Goal: Information Seeking & Learning: Learn about a topic

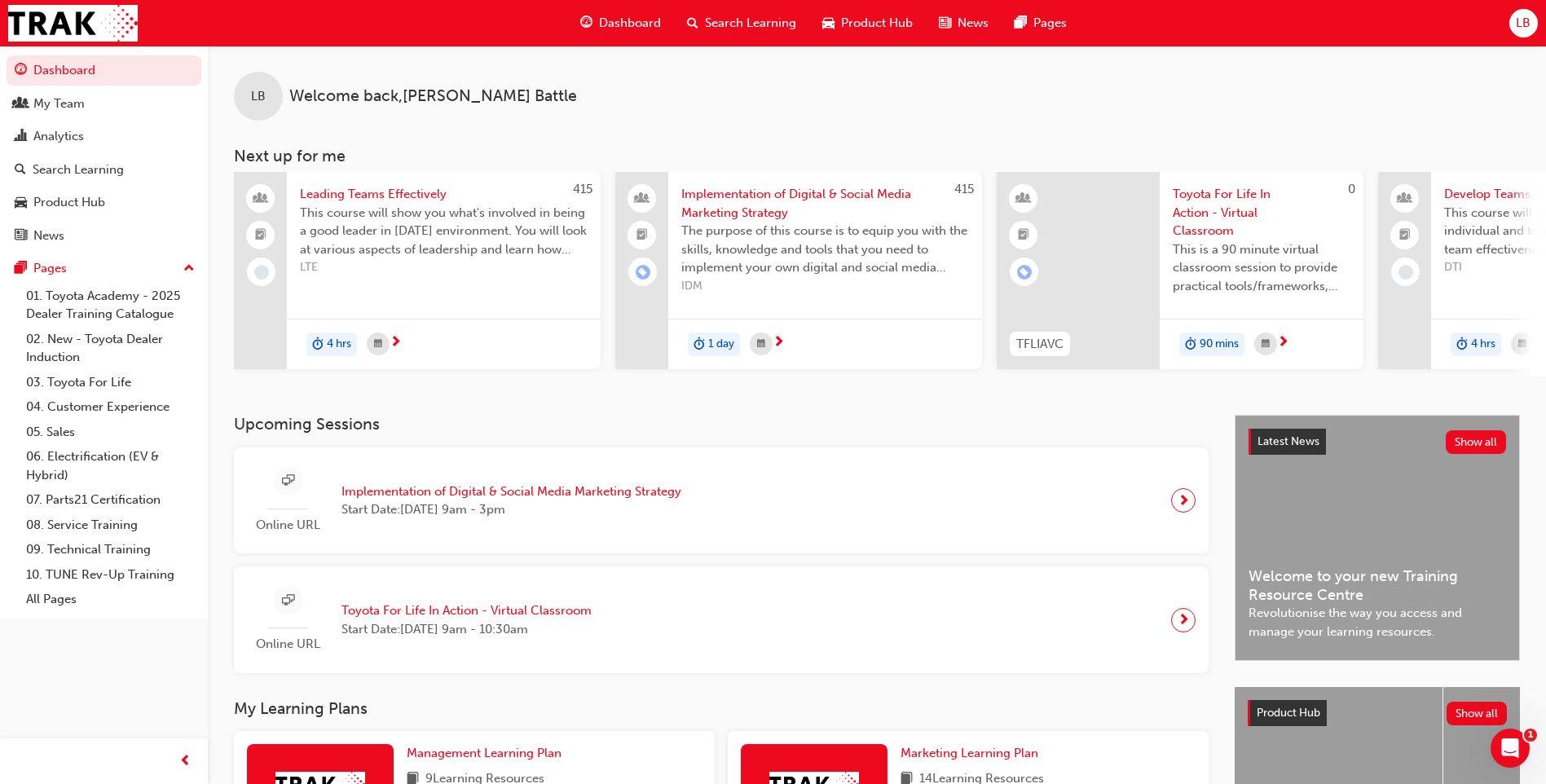
click at [594, 493] on span "Implementation of Digital & Social Media Marketing Strategy" at bounding box center [511, 492] width 340 height 19
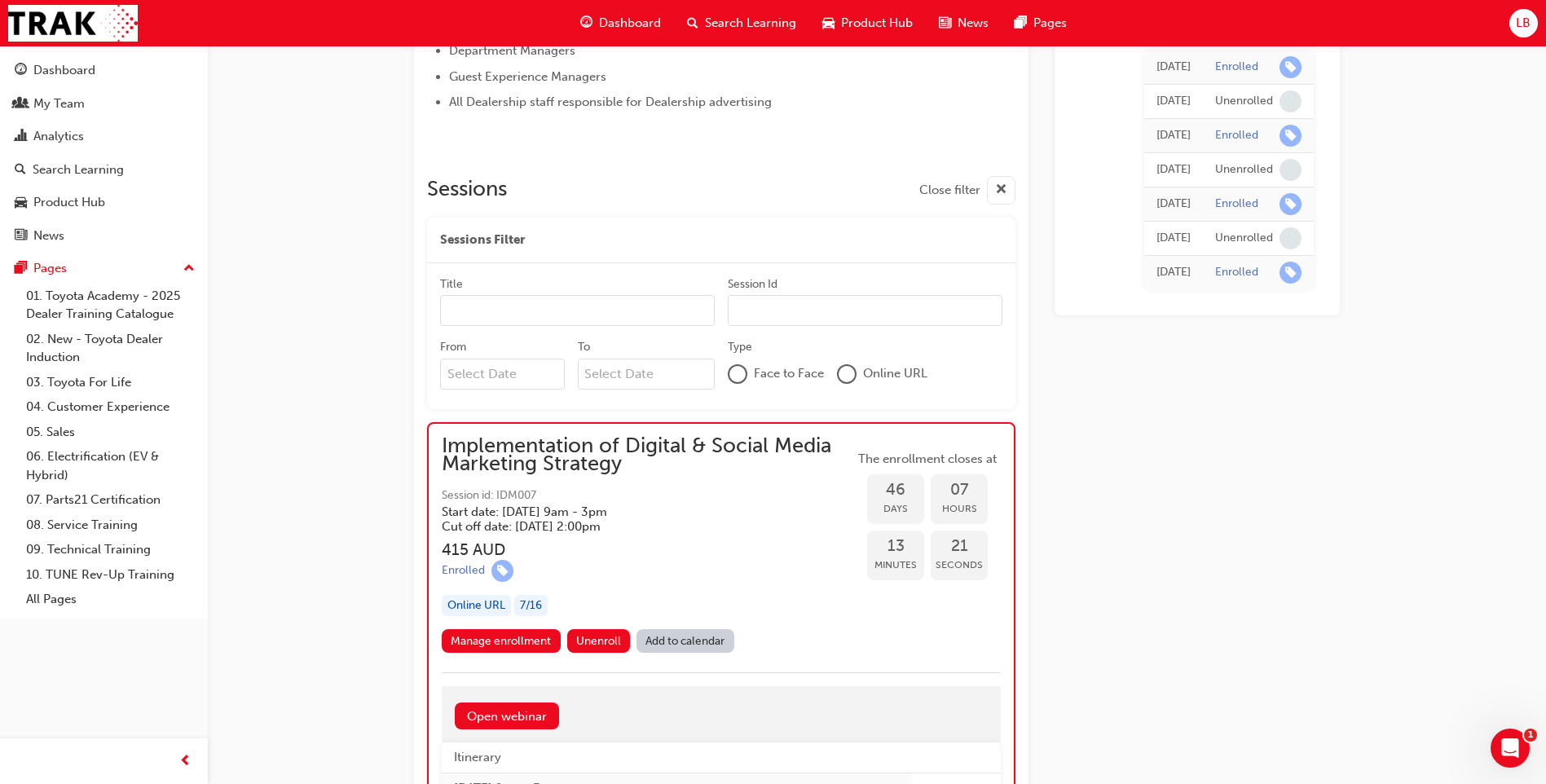
scroll to position [1282, 0]
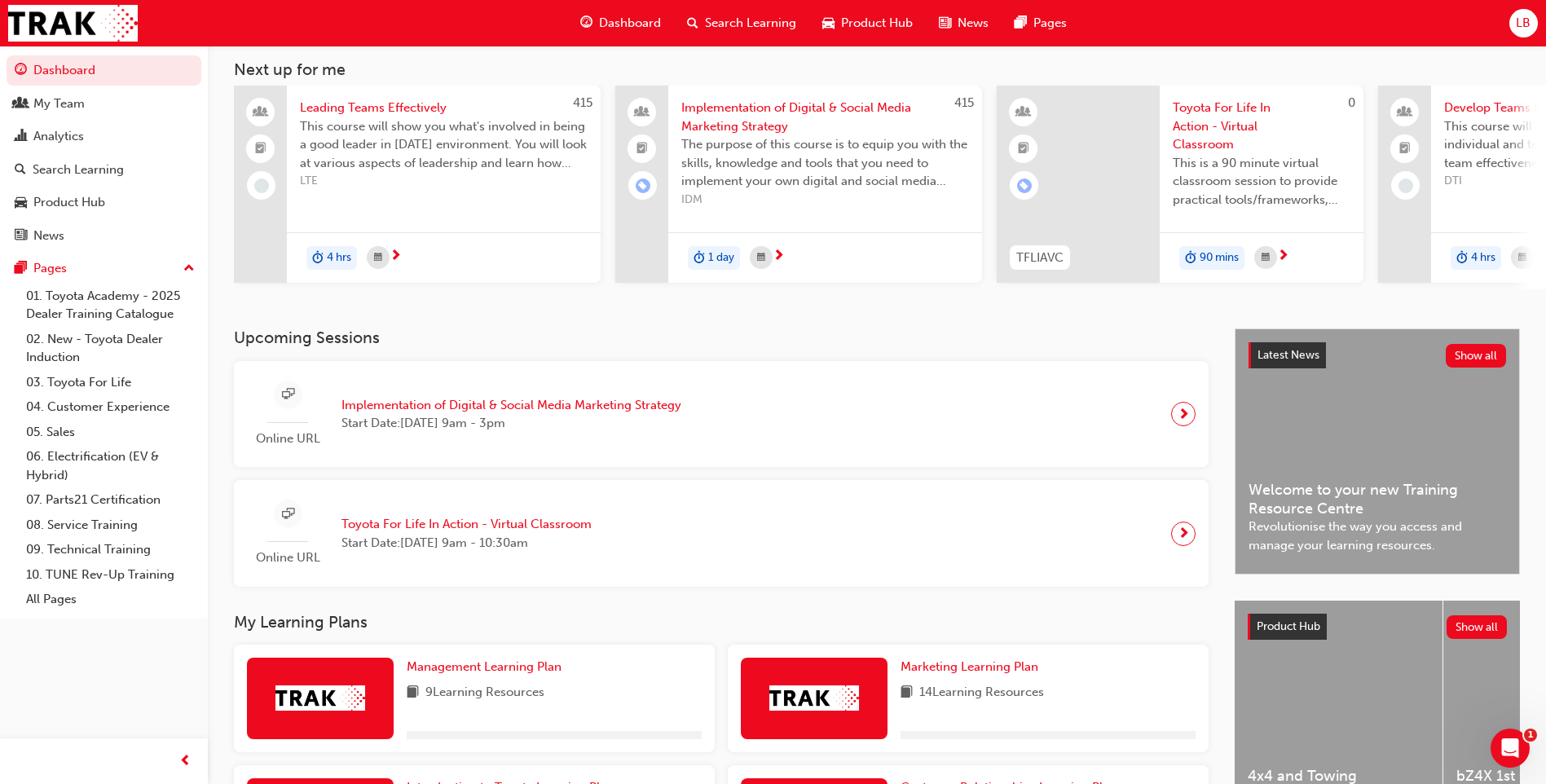
scroll to position [262, 0]
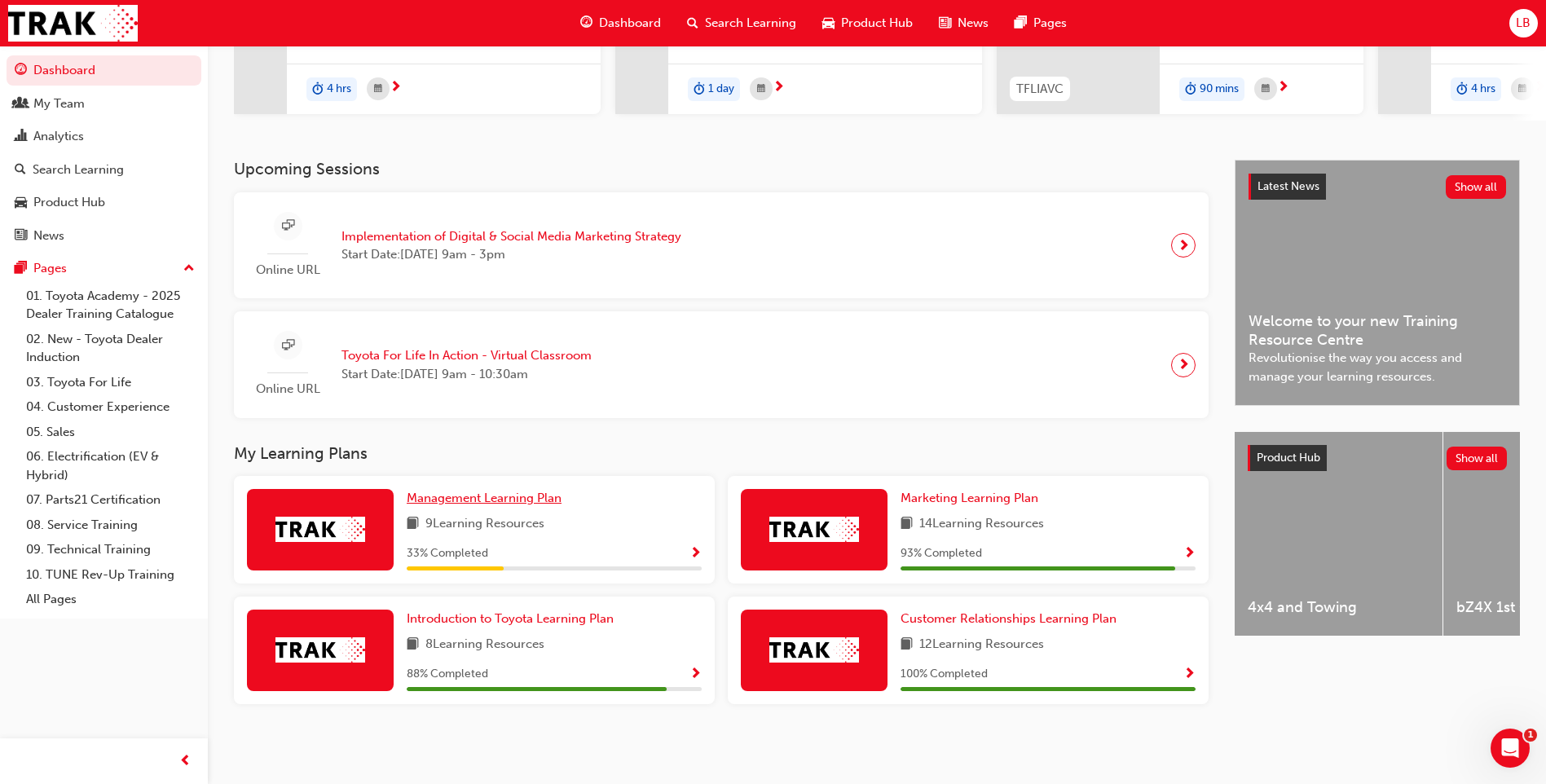
click at [533, 499] on span "Management Learning Plan" at bounding box center [484, 498] width 155 height 14
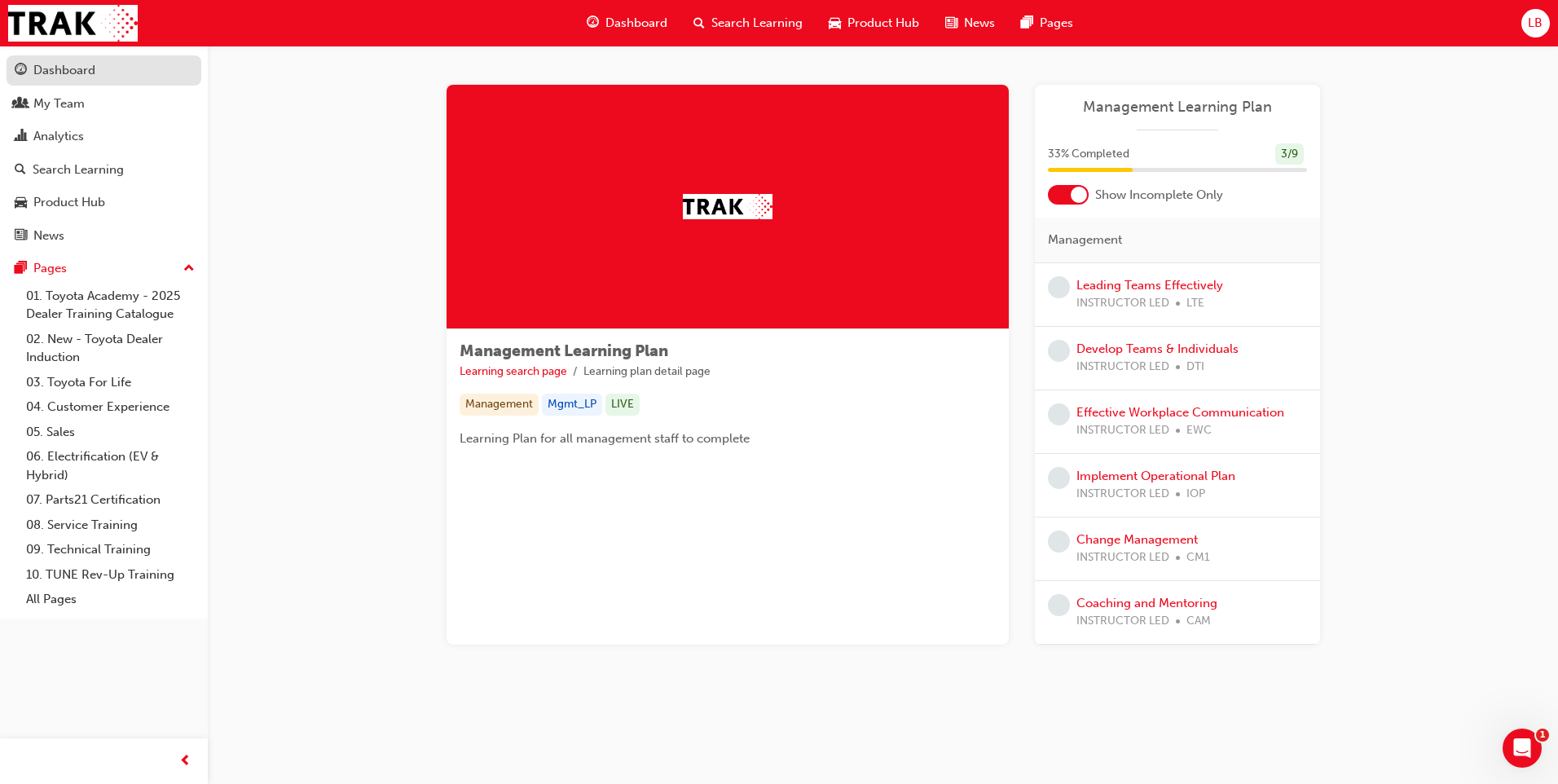
click at [76, 70] on div "Dashboard" at bounding box center [64, 71] width 62 height 19
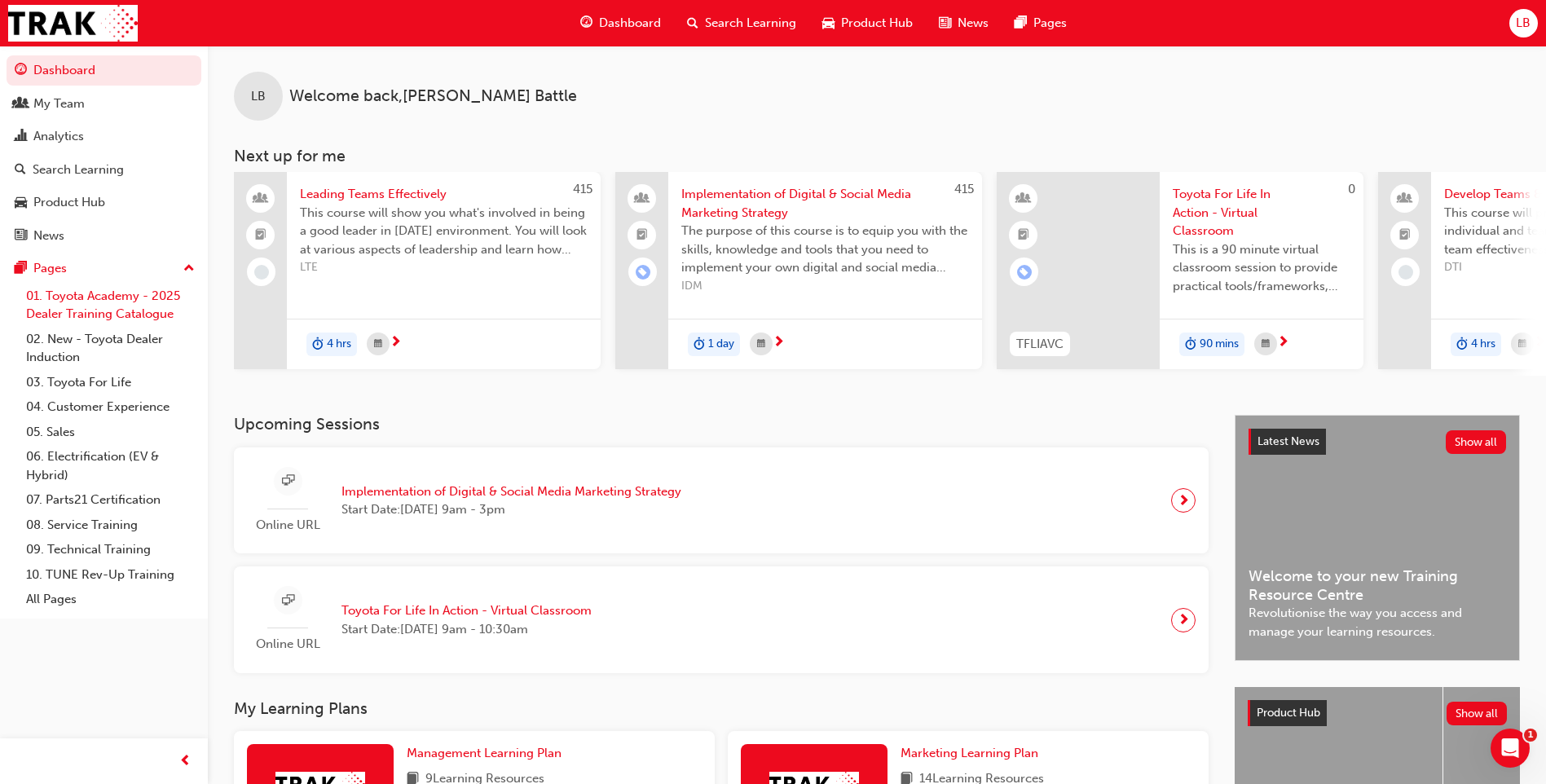
click at [114, 297] on link "01. Toyota Academy - 2025 Dealer Training Catalogue" at bounding box center [110, 305] width 182 height 43
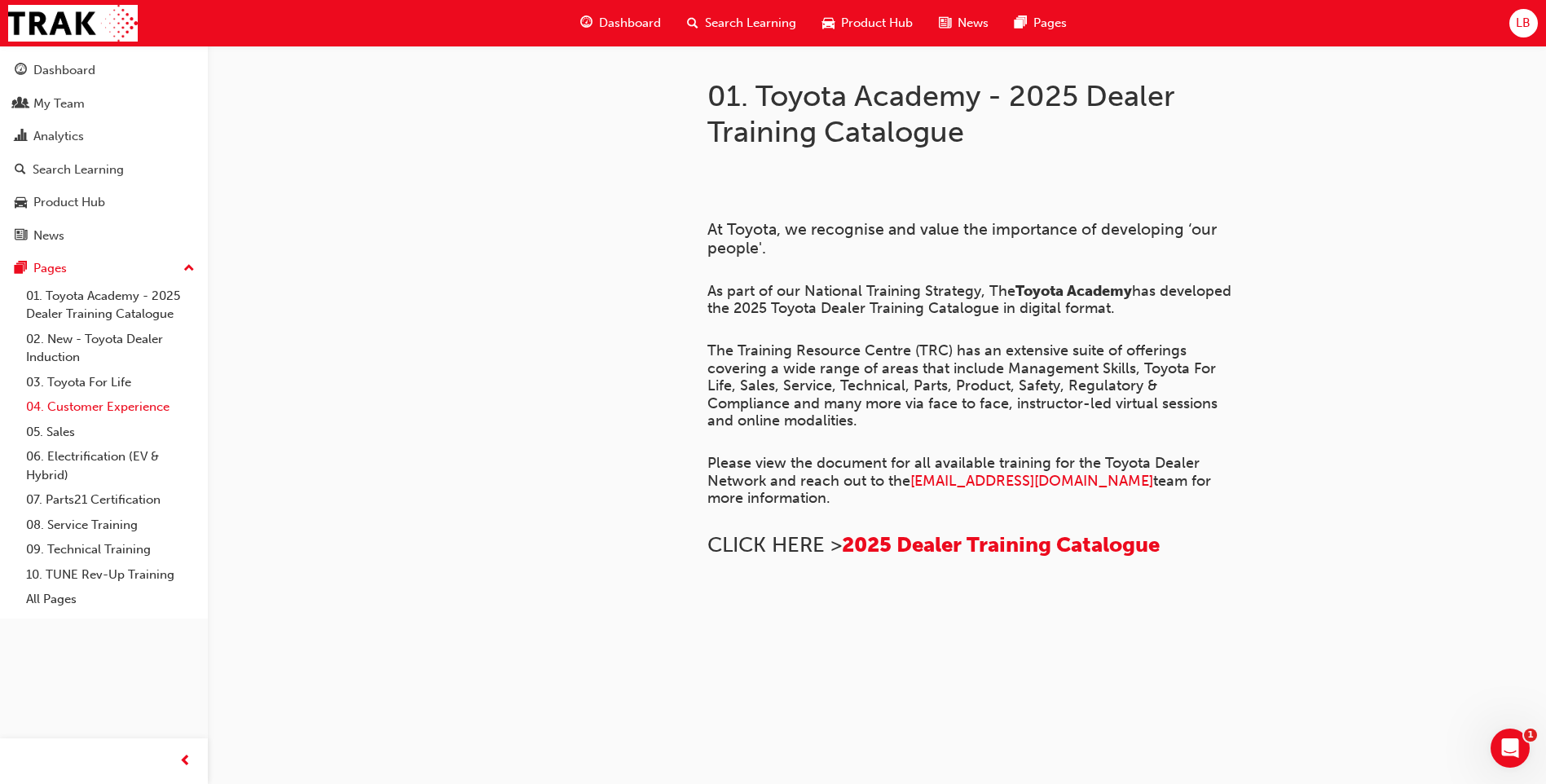
click at [107, 403] on link "04. Customer Experience" at bounding box center [110, 407] width 182 height 26
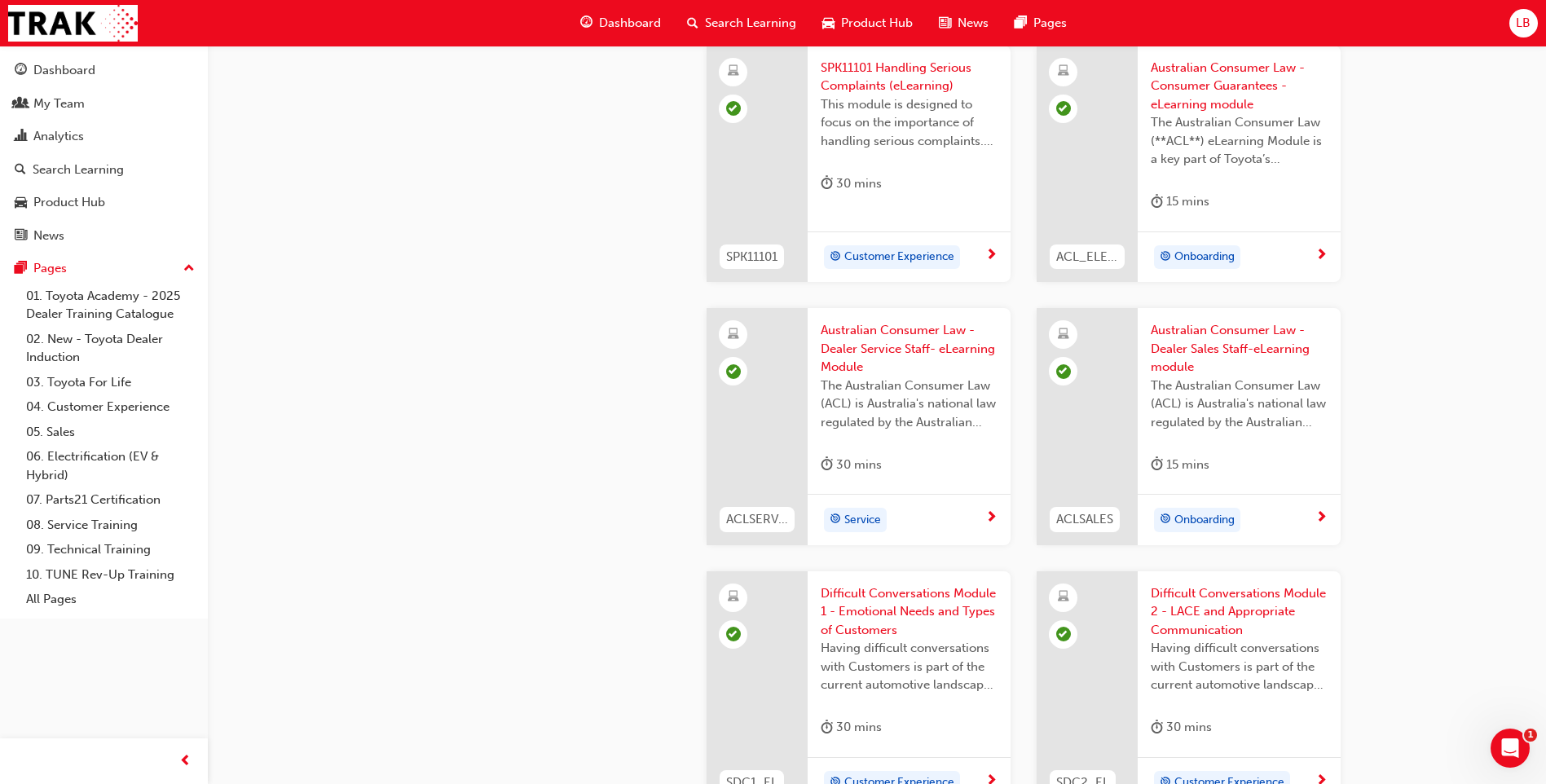
scroll to position [1386, 0]
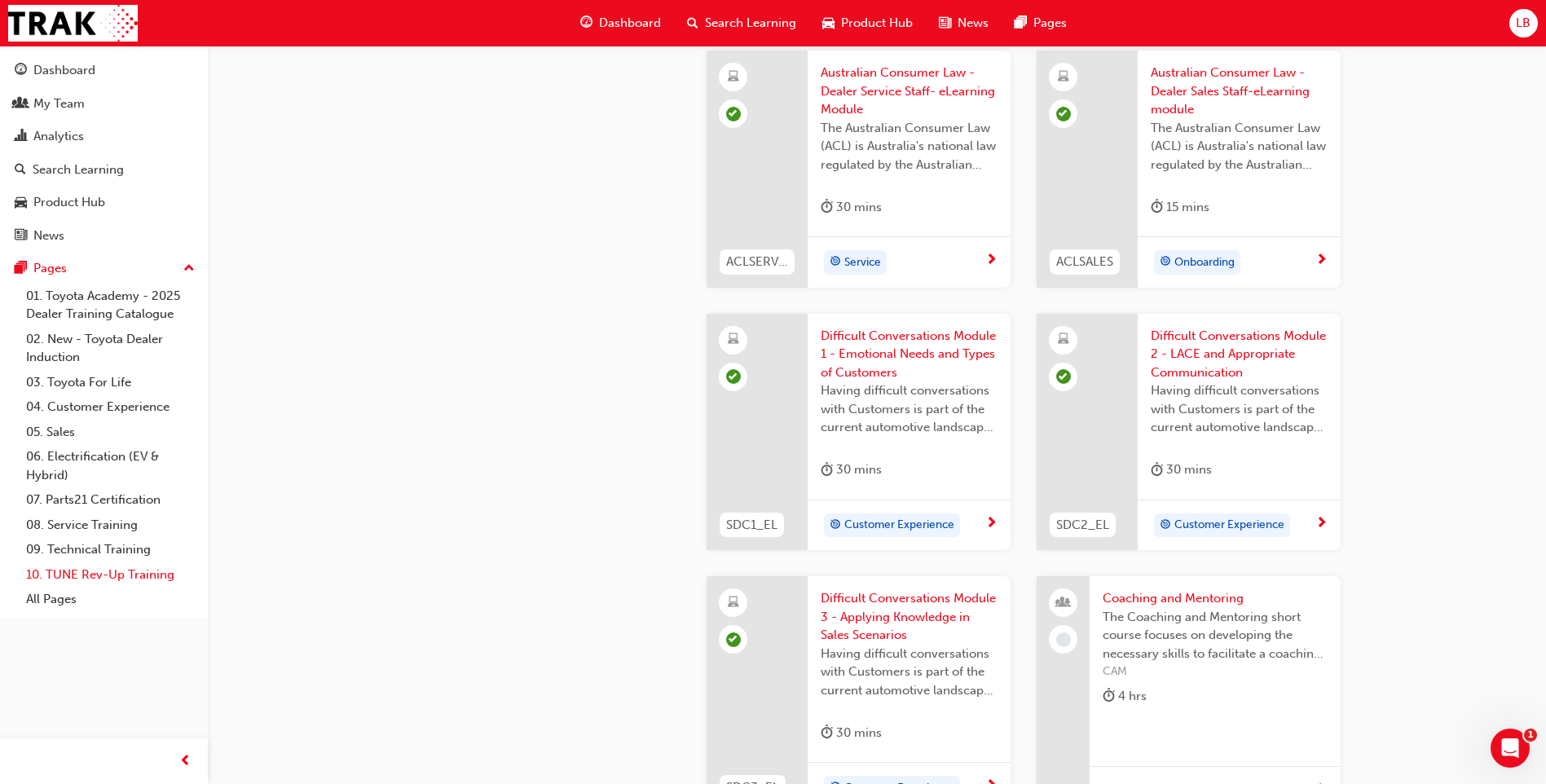
click at [155, 583] on link "10. TUNE Rev-Up Training" at bounding box center [110, 575] width 182 height 26
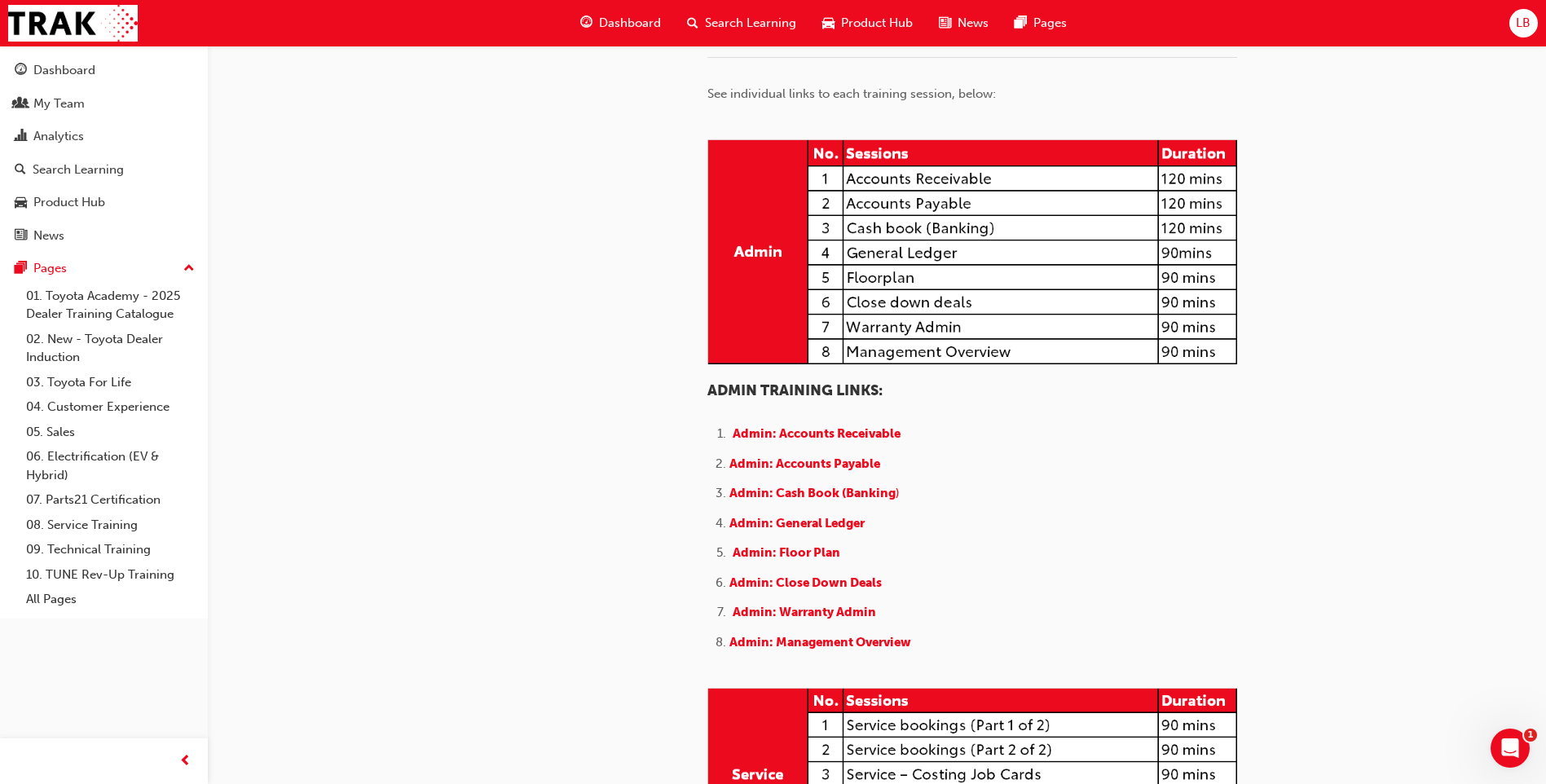
scroll to position [570, 0]
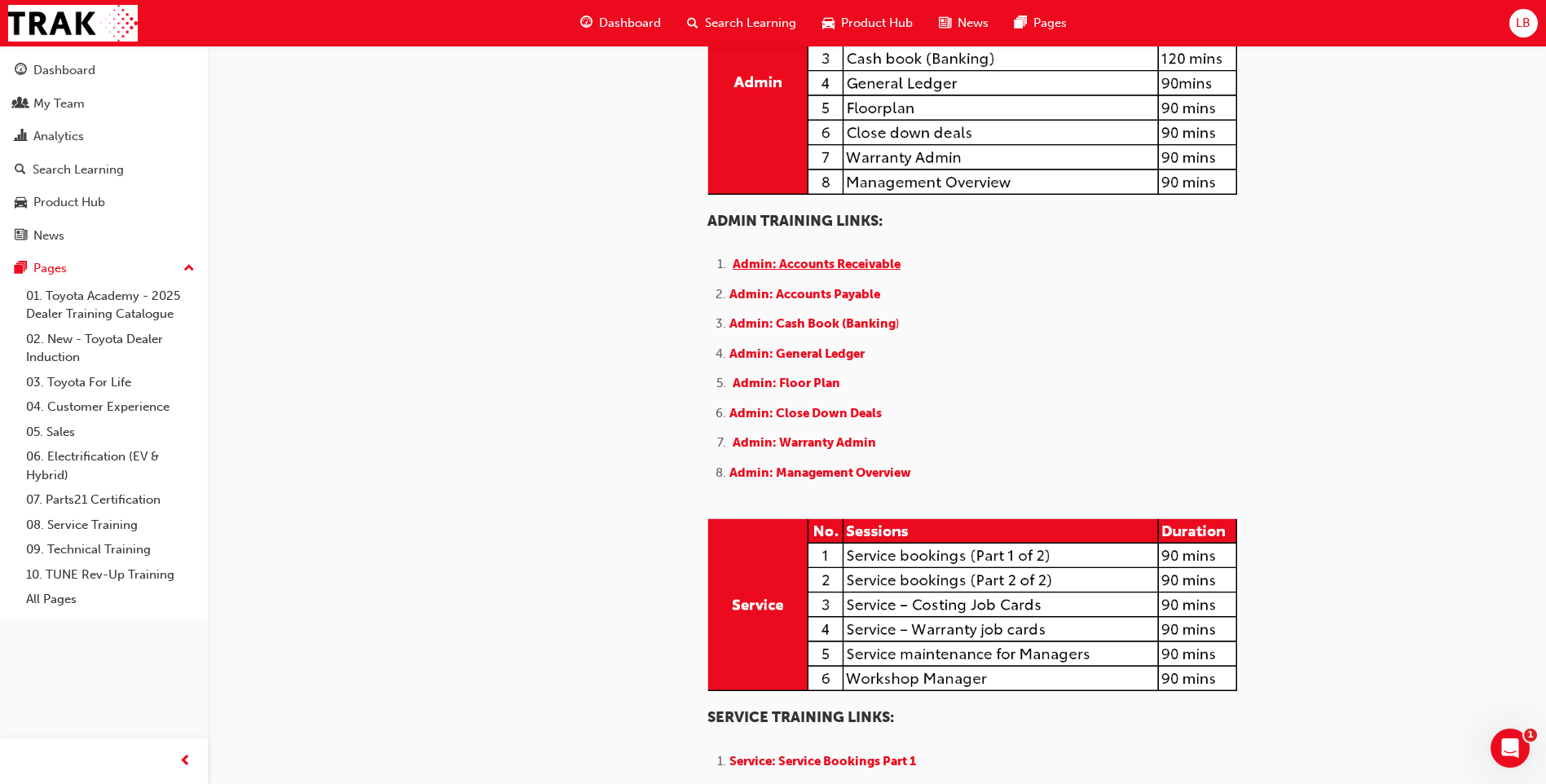
click at [864, 271] on span "Admin: Accounts Receivable" at bounding box center [816, 263] width 168 height 14
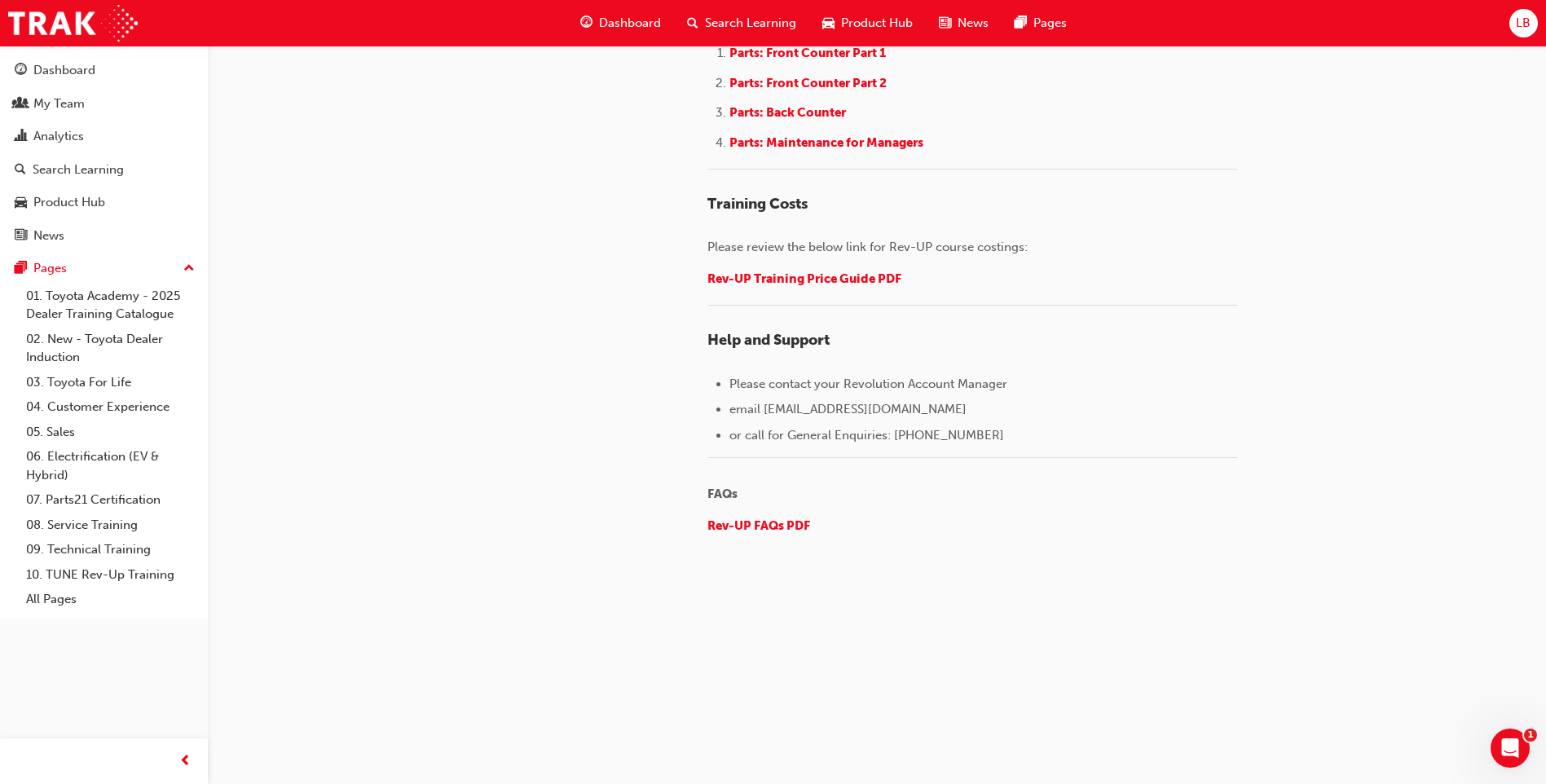
scroll to position [2445, 0]
click at [885, 271] on span "Rev-UP Training Price Guide PDF" at bounding box center [805, 278] width 194 height 14
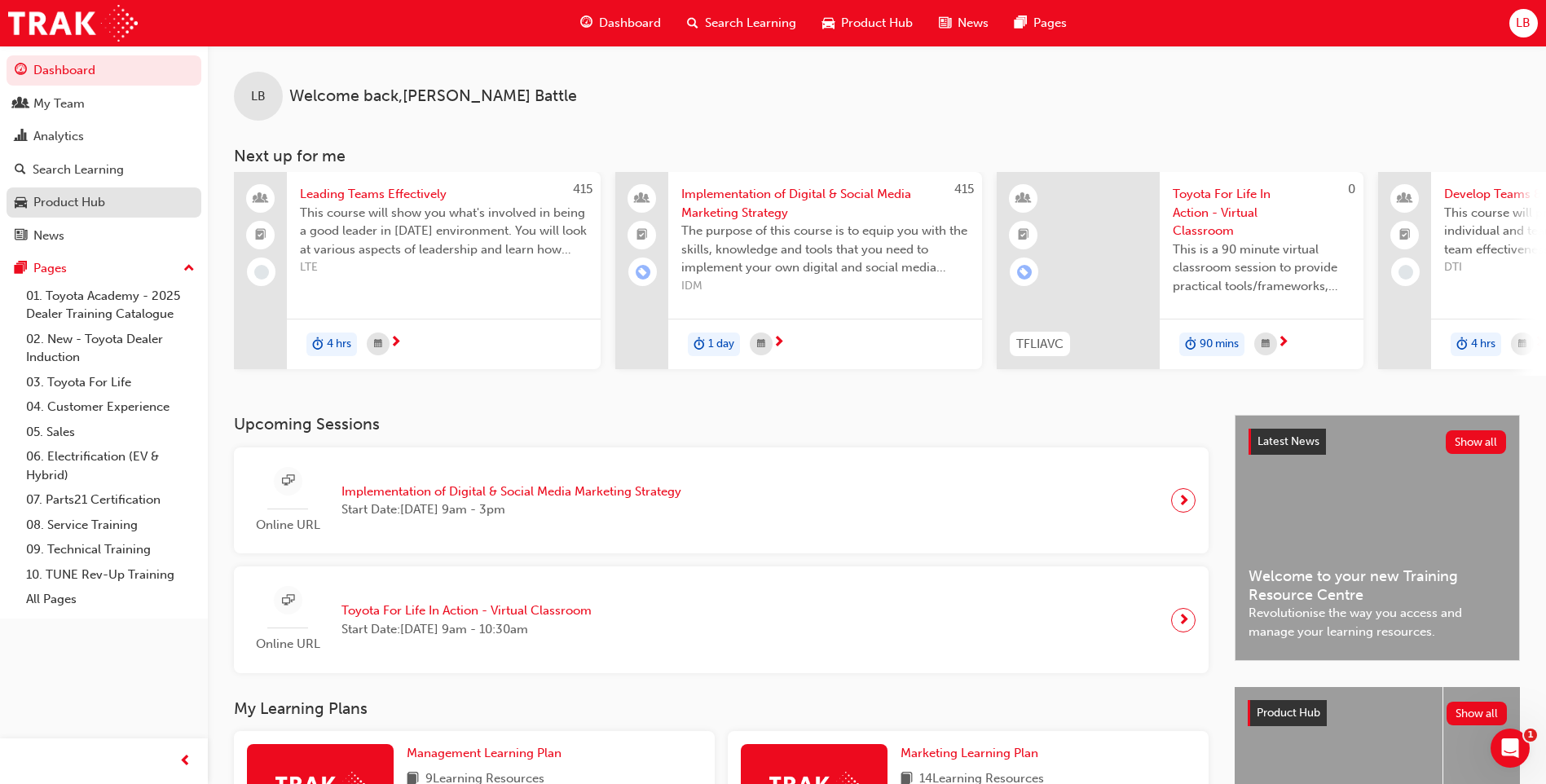
click at [99, 204] on div "Product Hub" at bounding box center [69, 203] width 72 height 19
